Goal: Task Accomplishment & Management: Manage account settings

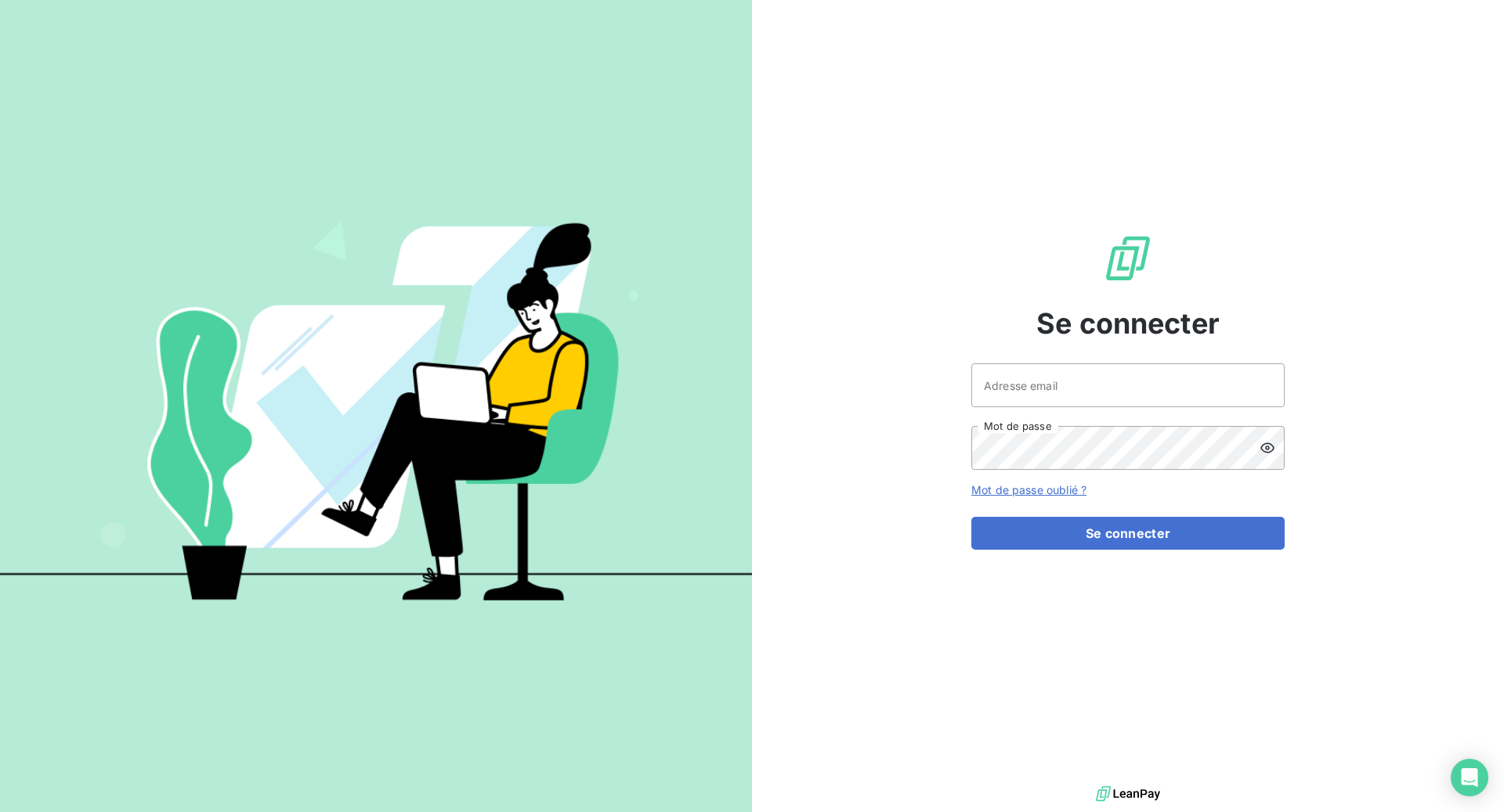
click at [1265, 386] on keeper-lock "Open Keeper Popup" at bounding box center [1263, 386] width 19 height 19
type input "[EMAIL_ADDRESS][DOMAIN_NAME]"
